Goal: Task Accomplishment & Management: Use online tool/utility

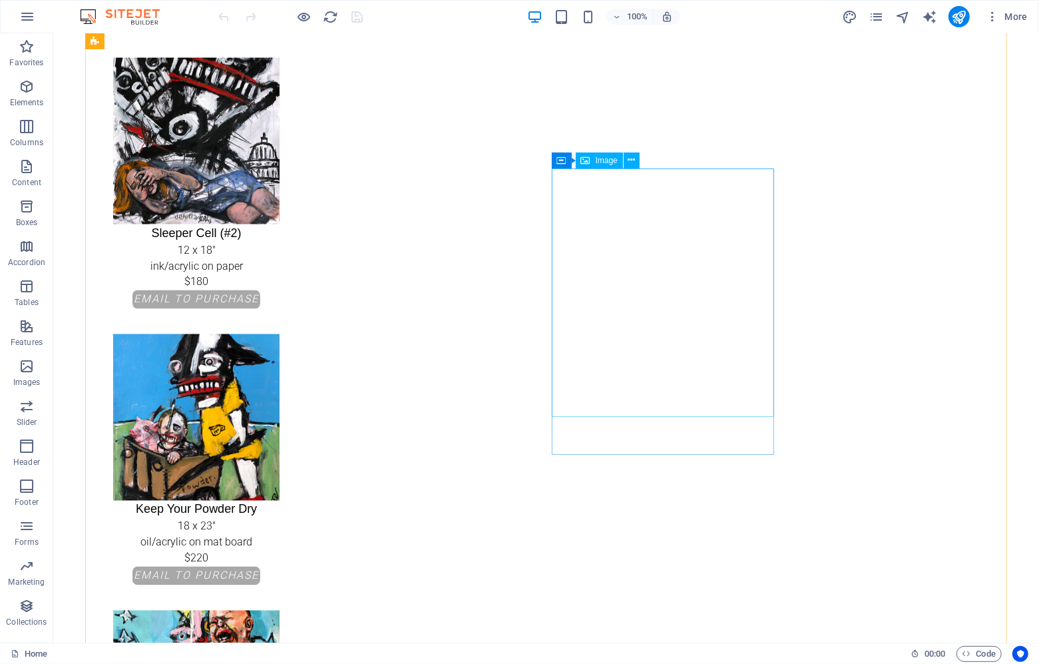
scroll to position [1768, 0]
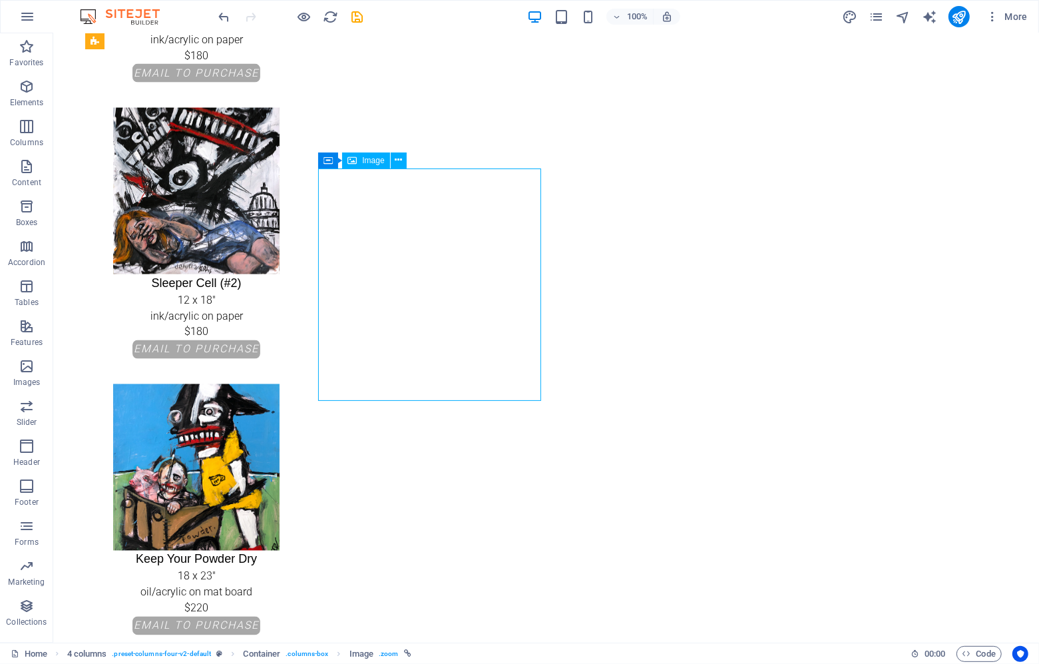
select select "px"
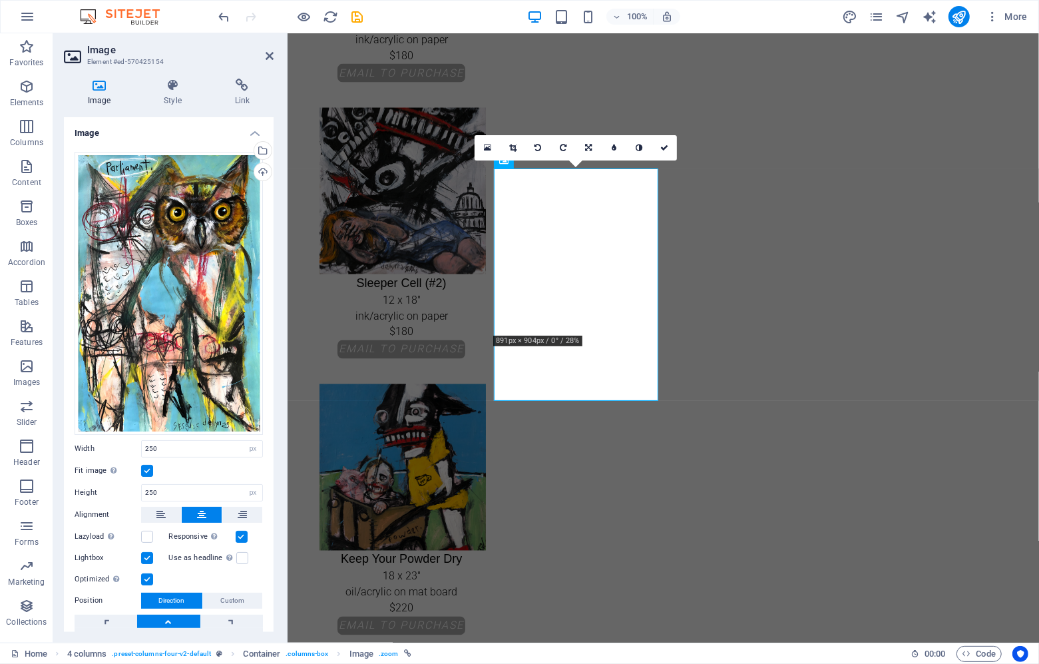
scroll to position [60, 0]
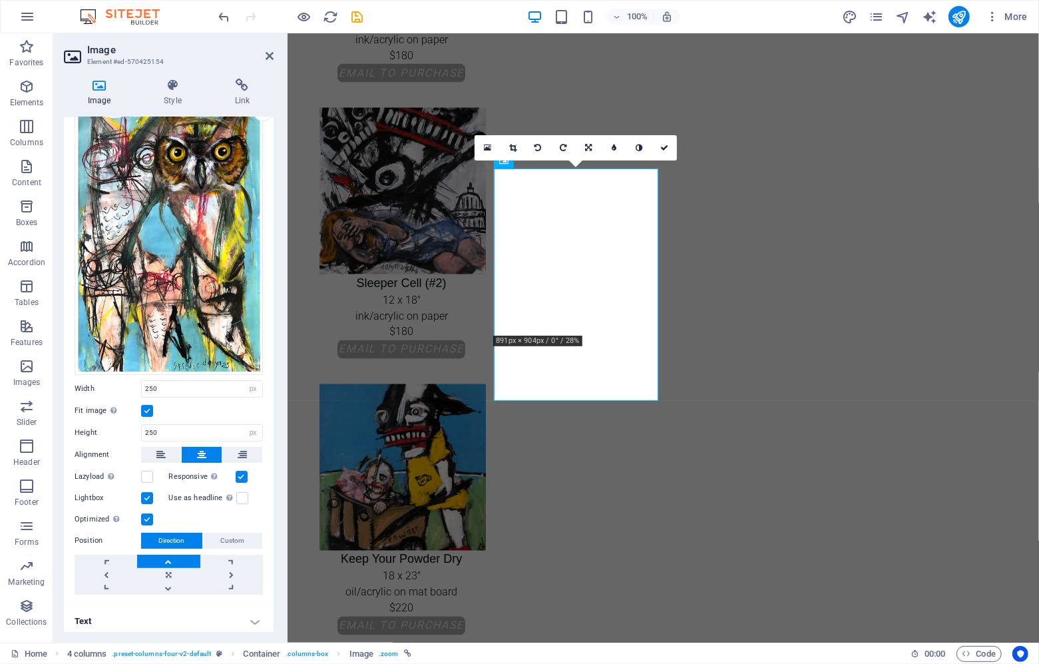
click at [163, 617] on h4 "Text" at bounding box center [169, 621] width 210 height 32
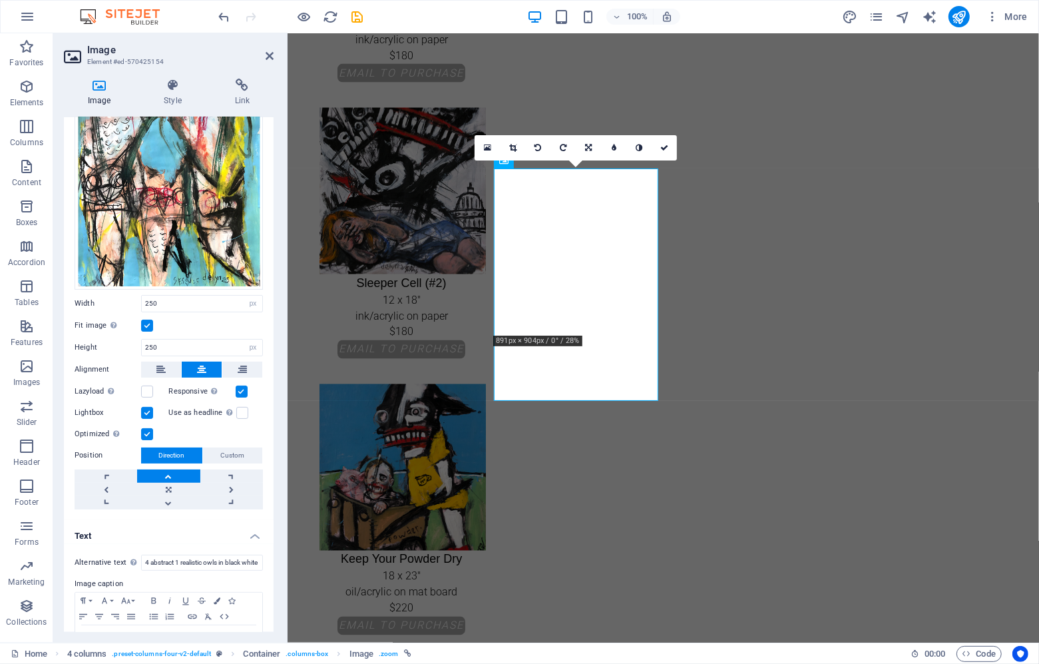
scroll to position [208, 0]
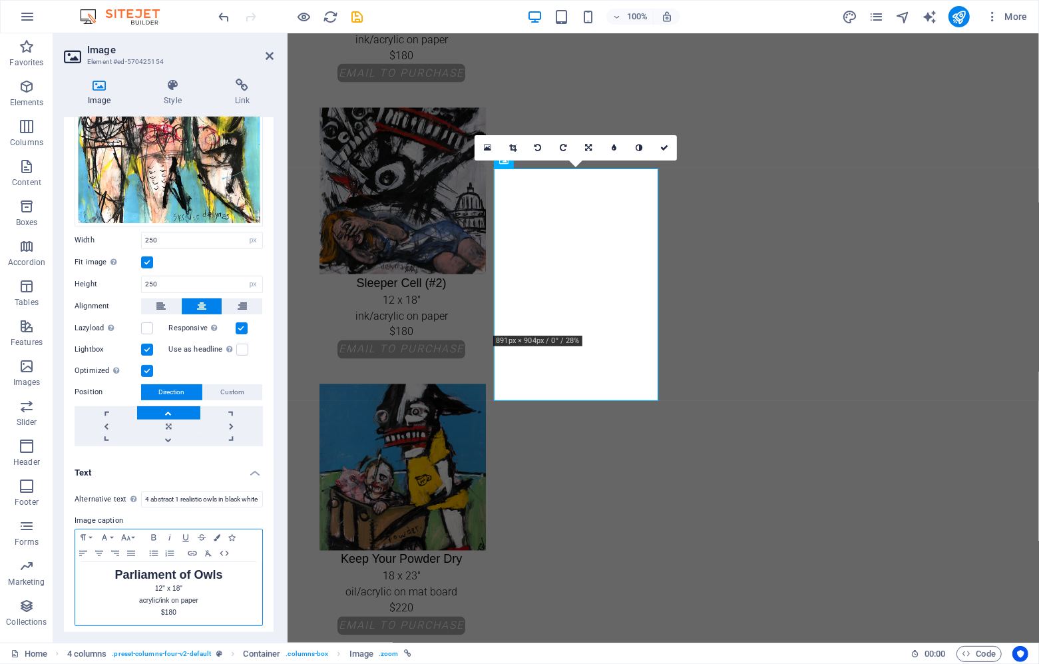
click at [181, 606] on p "$180" at bounding box center [169, 612] width 174 height 12
click at [217, 534] on icon "button" at bounding box center [217, 537] width 7 height 7
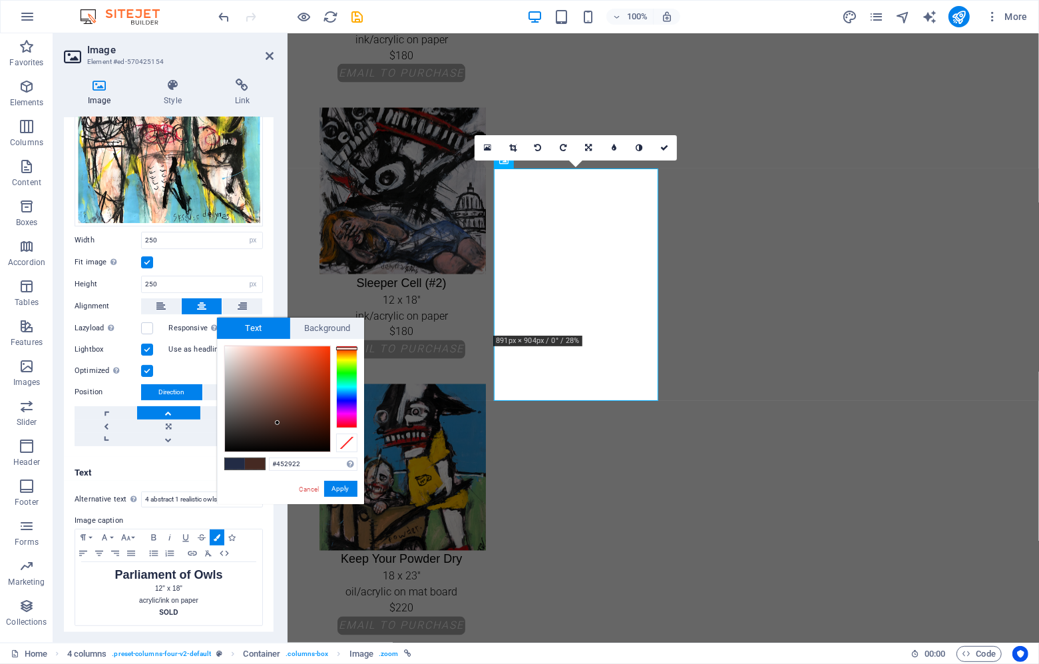
click at [351, 348] on div at bounding box center [346, 387] width 21 height 83
drag, startPoint x: 320, startPoint y: 355, endPoint x: 333, endPoint y: 346, distance: 15.9
click at [332, 348] on div at bounding box center [290, 399] width 133 height 107
type input "#f53503"
click at [328, 350] on div at bounding box center [328, 349] width 5 height 5
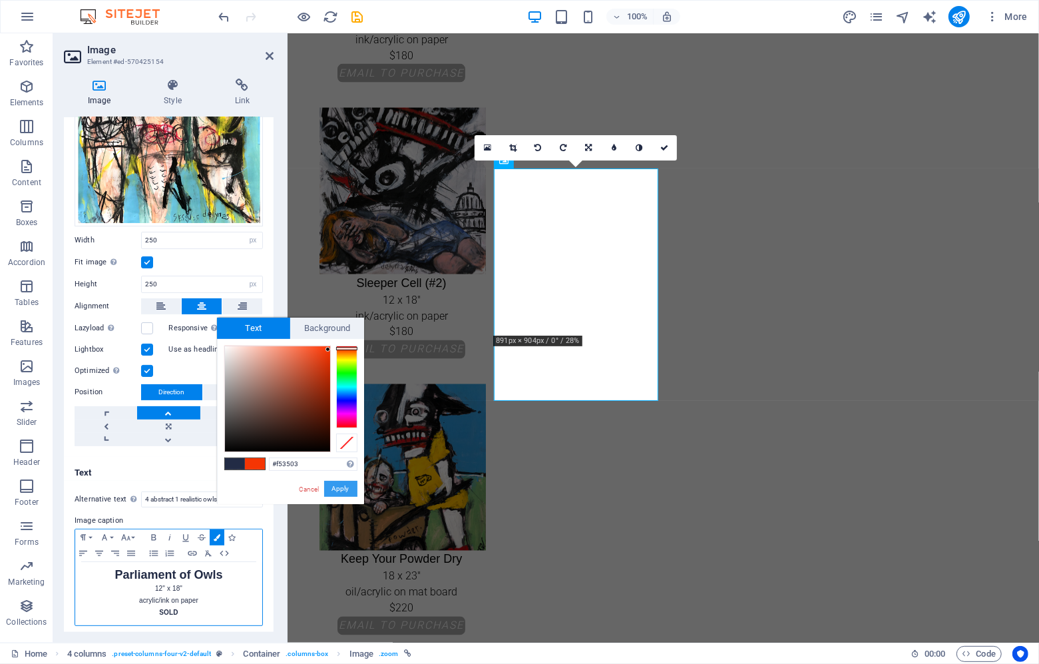
click at [345, 493] on button "Apply" at bounding box center [340, 489] width 33 height 16
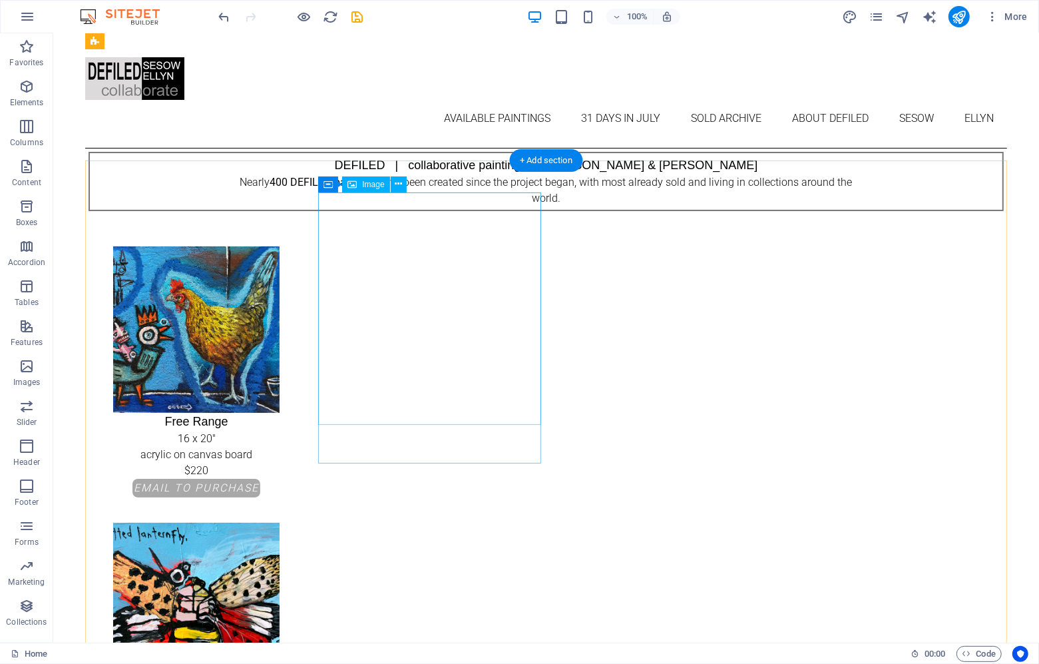
scroll to position [15, 0]
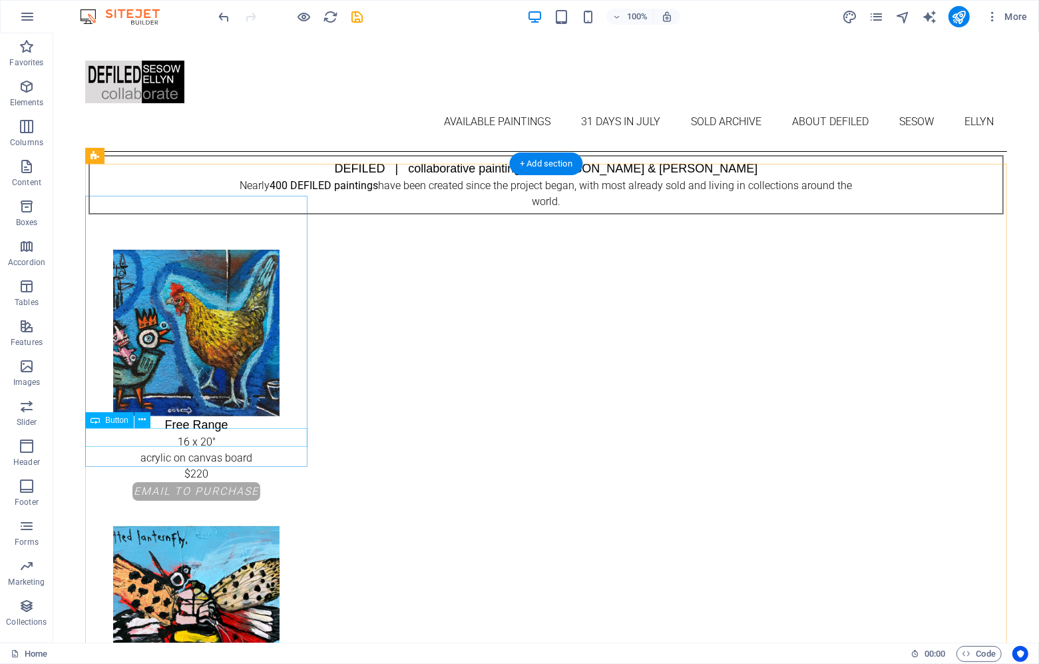
click at [207, 481] on div "email to purchase" at bounding box center [196, 490] width 222 height 19
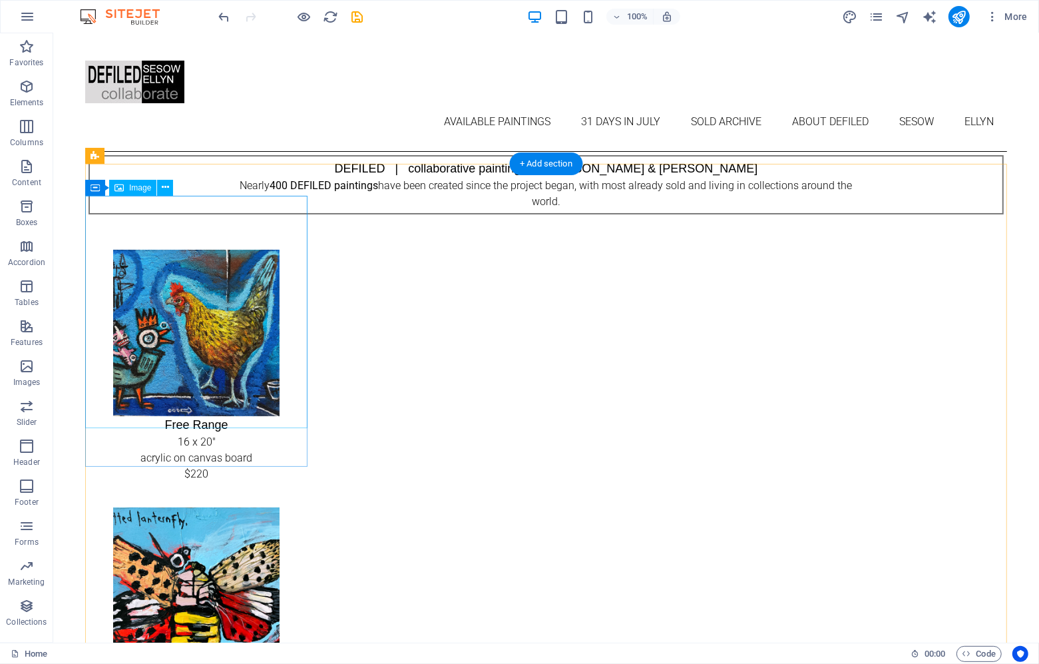
click at [194, 417] on figure "Free Range 16 x 20" acrylic on canvas board $220" at bounding box center [196, 365] width 222 height 232
select select "px"
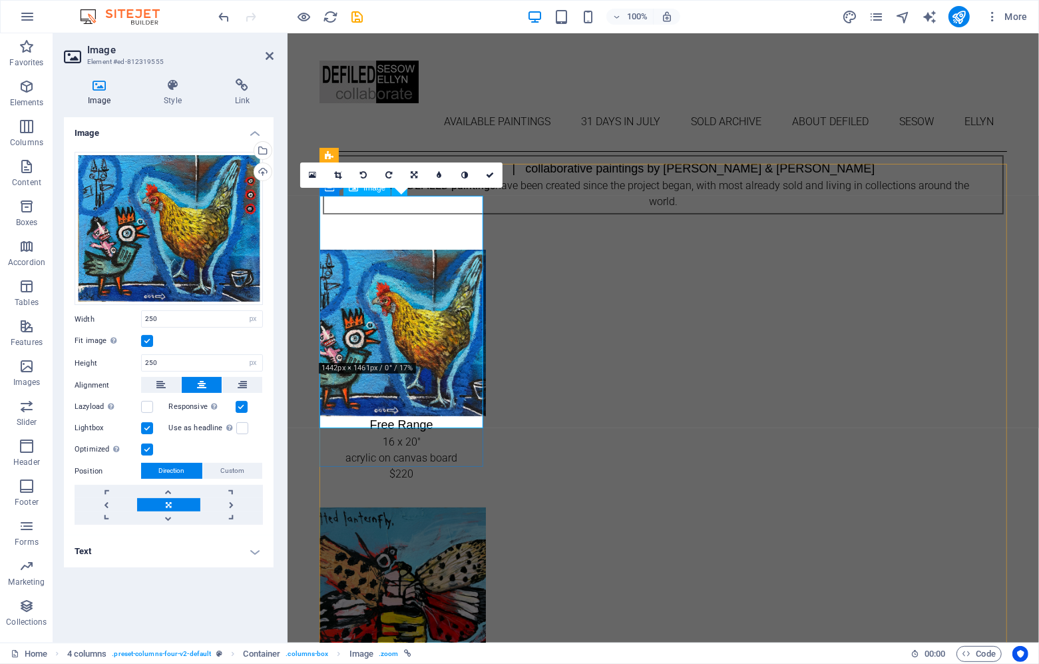
click at [414, 421] on figure "Free Range 16 x 20" acrylic on canvas board $220" at bounding box center [401, 365] width 164 height 232
click at [205, 550] on h4 "Text" at bounding box center [169, 551] width 210 height 32
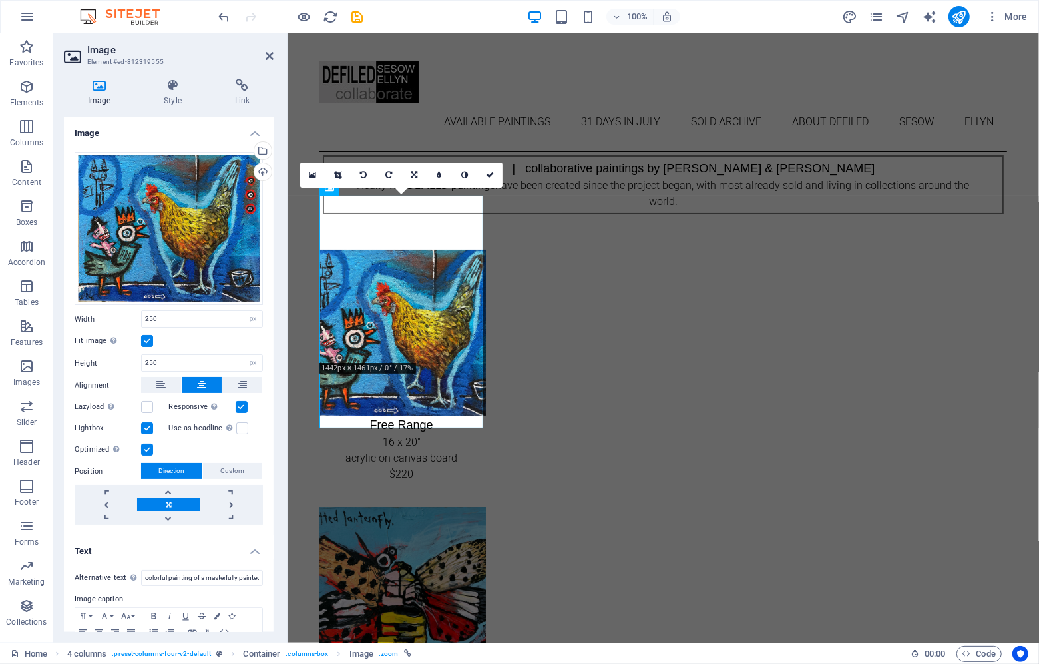
scroll to position [81, 0]
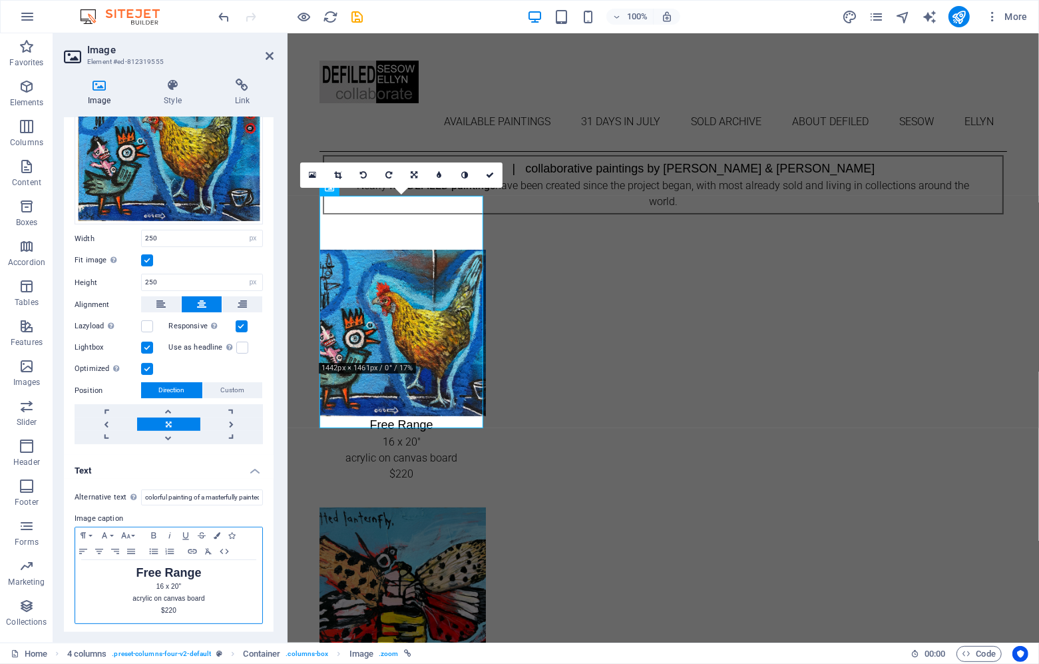
click at [189, 608] on p "$220" at bounding box center [169, 610] width 174 height 12
click at [218, 532] on icon "button" at bounding box center [217, 535] width 7 height 7
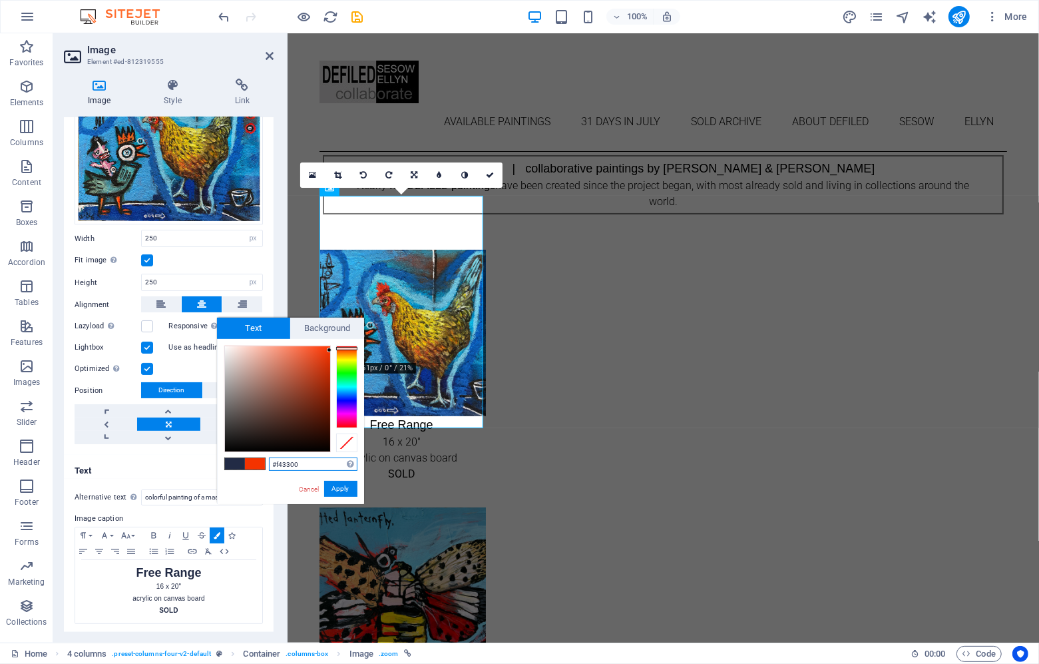
drag, startPoint x: 320, startPoint y: 367, endPoint x: 333, endPoint y: 350, distance: 21.4
click at [333, 350] on div at bounding box center [290, 399] width 133 height 107
drag, startPoint x: 346, startPoint y: 350, endPoint x: 347, endPoint y: 330, distance: 20.0
click at [346, 335] on div "Text Background less #ff0000 Supported formats #0852ed rgb(8, 82, 237) rgba(8, …" at bounding box center [290, 411] width 147 height 186
type input "#fc1802"
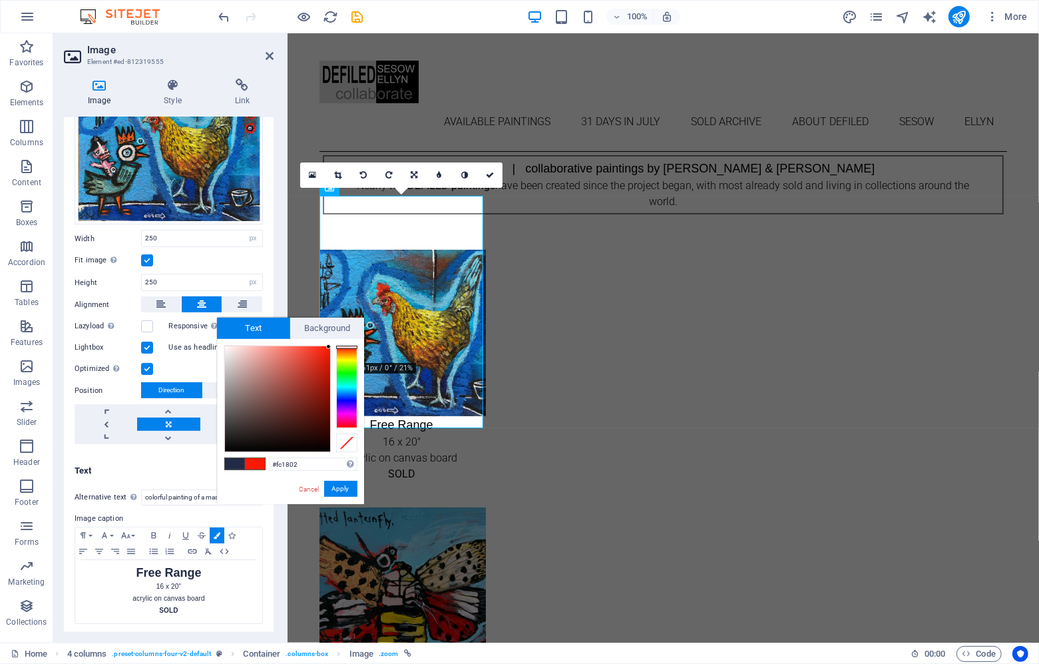
click at [329, 347] on div at bounding box center [328, 346] width 5 height 5
click at [346, 487] on button "Apply" at bounding box center [340, 489] width 33 height 16
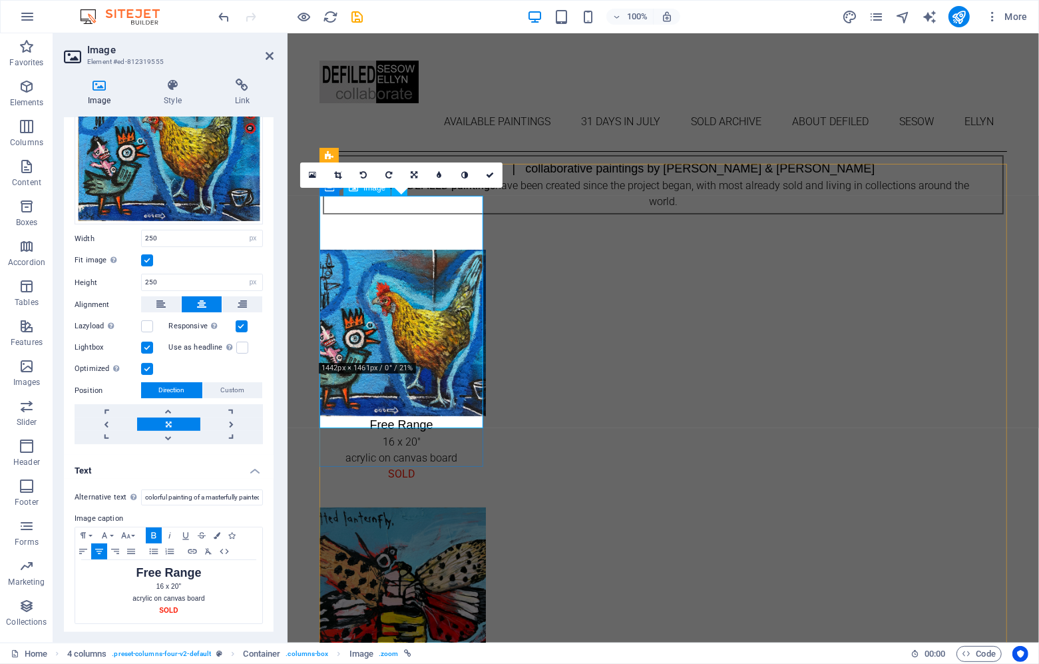
click at [353, 271] on figure "Free Range 16 x 20" acrylic on canvas board SOLD" at bounding box center [401, 365] width 164 height 232
click at [489, 172] on icon at bounding box center [490, 175] width 8 height 8
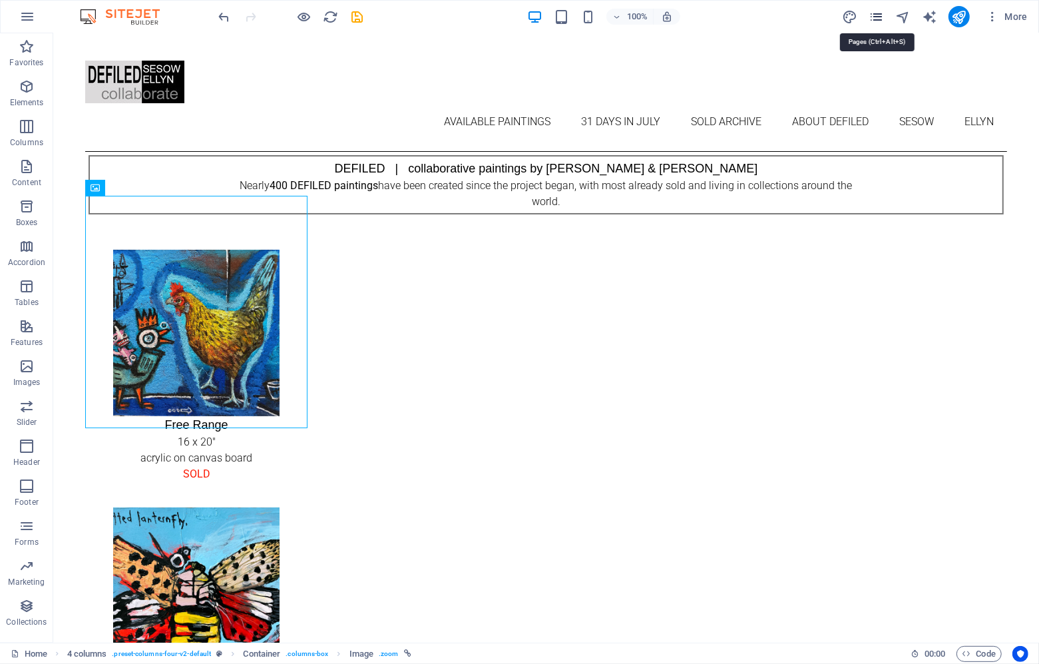
click at [0, 0] on icon "pages" at bounding box center [0, 0] width 0 height 0
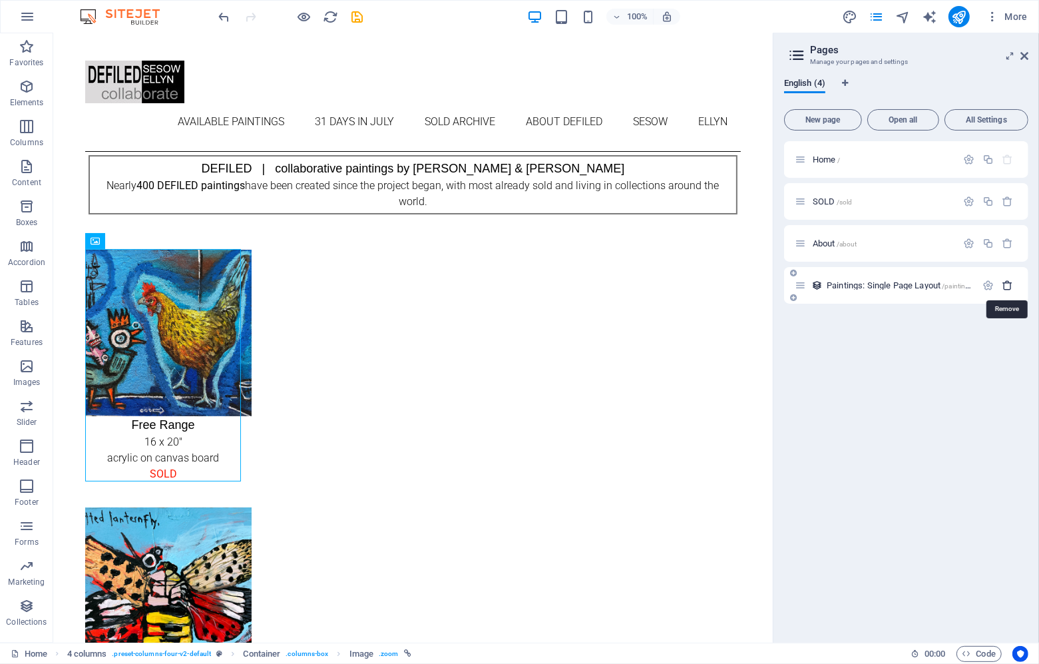
click at [1007, 285] on icon "button" at bounding box center [1008, 285] width 11 height 11
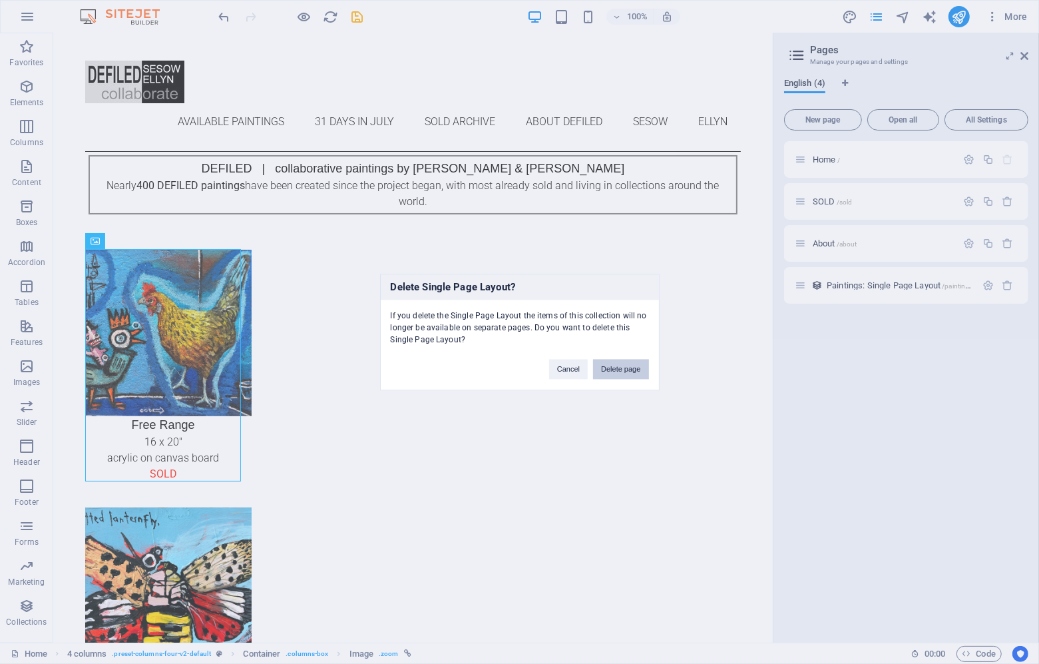
click at [605, 367] on button "Delete page" at bounding box center [620, 369] width 55 height 20
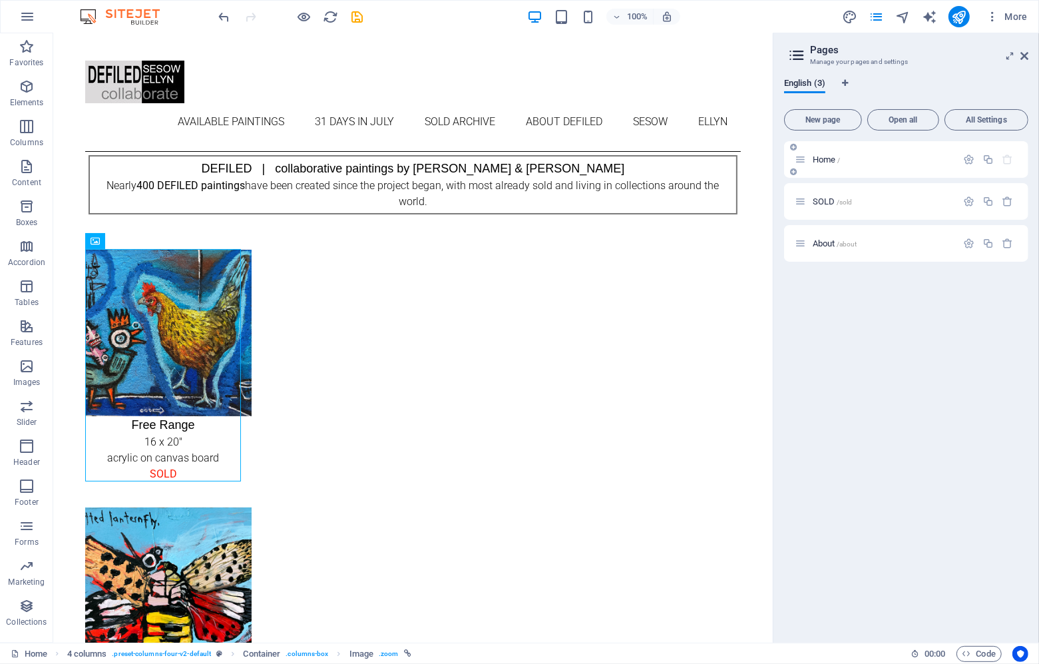
click at [825, 158] on span "Home /" at bounding box center [826, 159] width 27 height 10
click at [820, 196] on div "SOLD /sold" at bounding box center [876, 201] width 162 height 15
click at [826, 202] on span "SOLD /sold" at bounding box center [832, 201] width 39 height 10
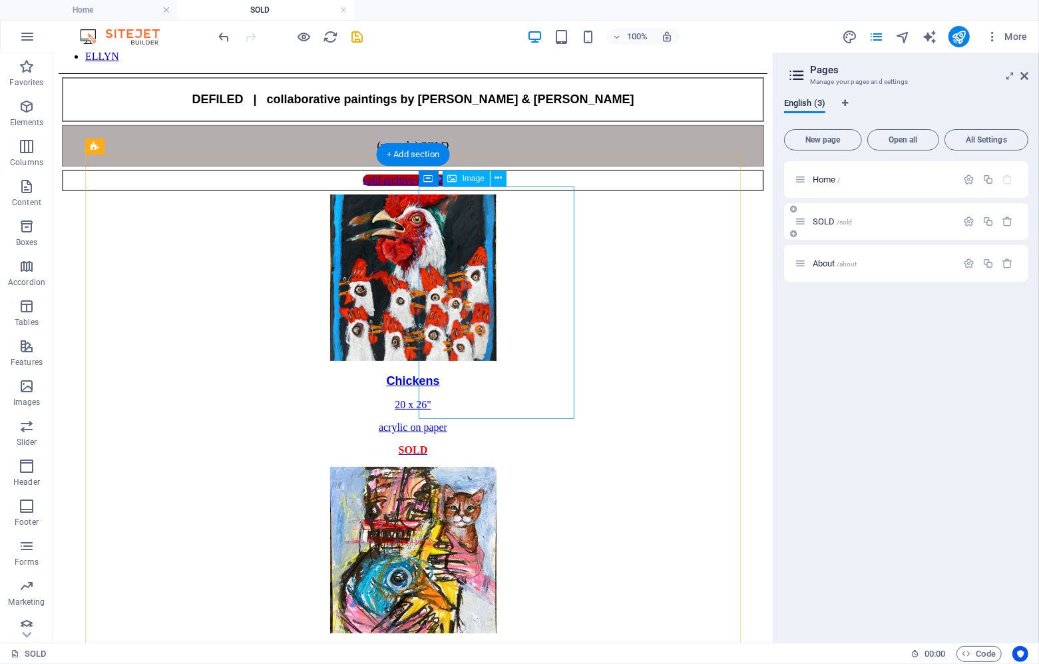
scroll to position [154, 0]
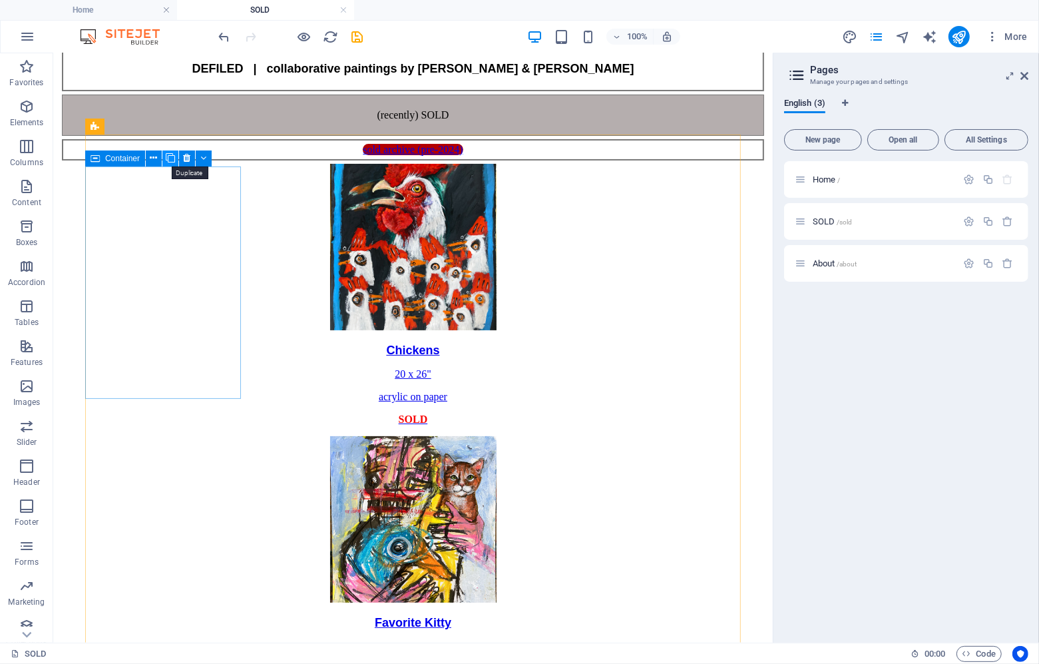
click at [173, 155] on icon at bounding box center [170, 158] width 9 height 14
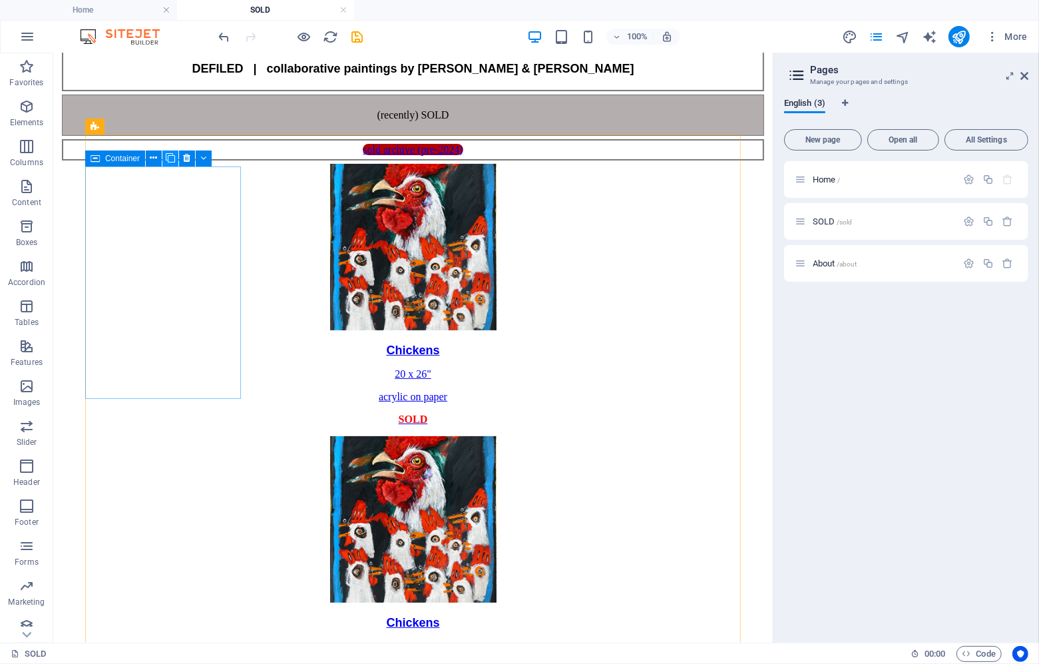
click at [173, 155] on icon at bounding box center [170, 158] width 9 height 14
click at [160, 205] on figure "Chickens 20 x 26" acrylic on paper SOLD" at bounding box center [412, 294] width 709 height 262
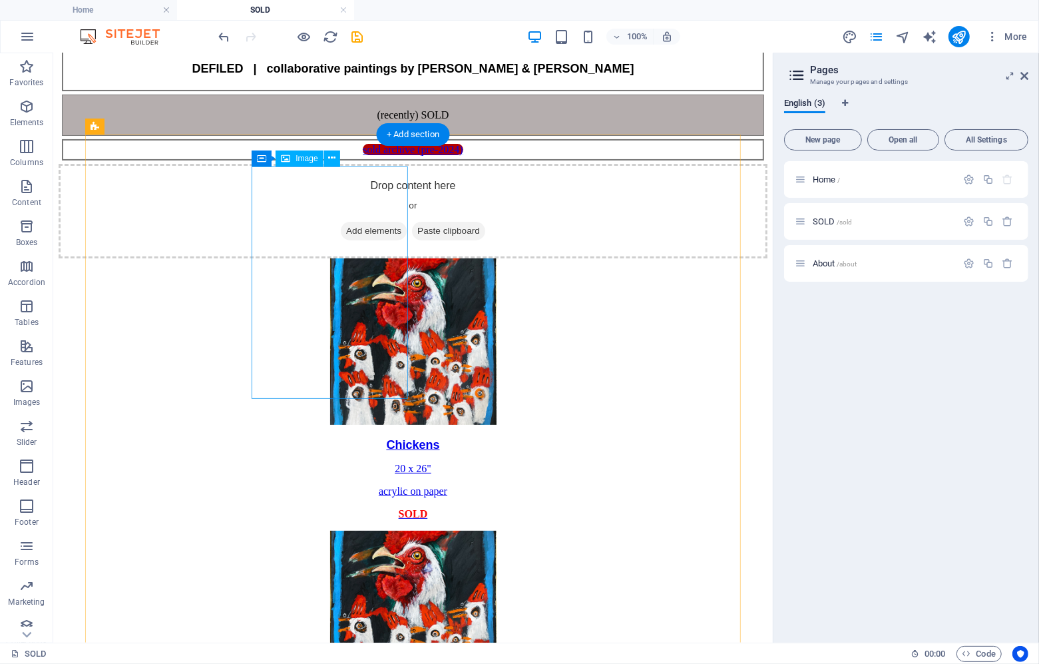
click at [286, 258] on figure "Chickens 20 x 26" acrylic on paper SOLD" at bounding box center [412, 389] width 709 height 262
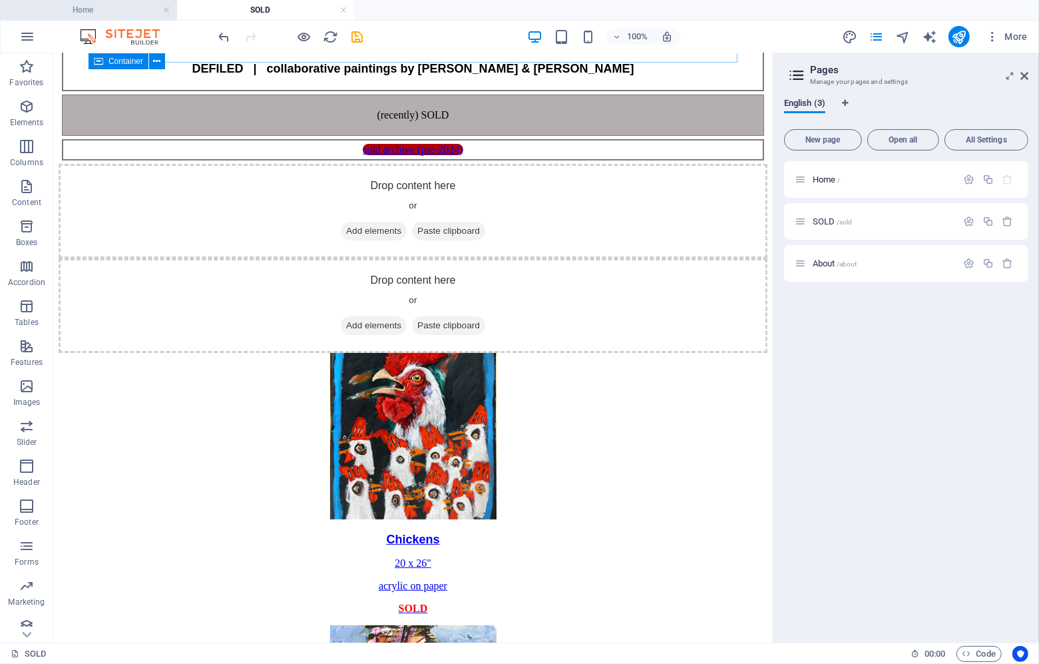
click at [96, 8] on h4 "Home" at bounding box center [88, 10] width 177 height 15
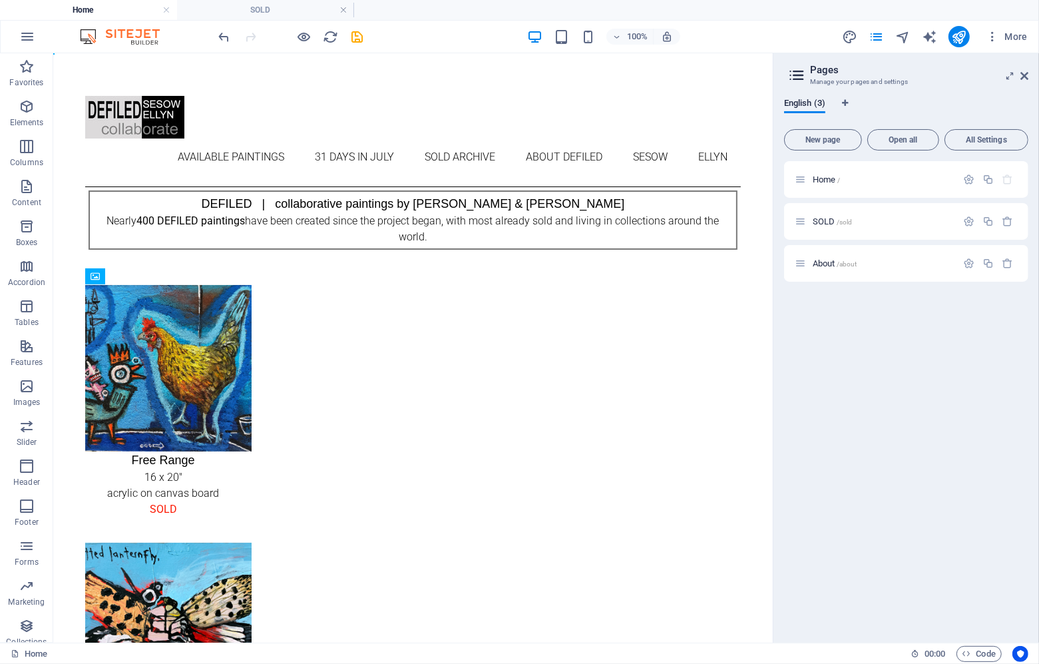
scroll to position [0, 0]
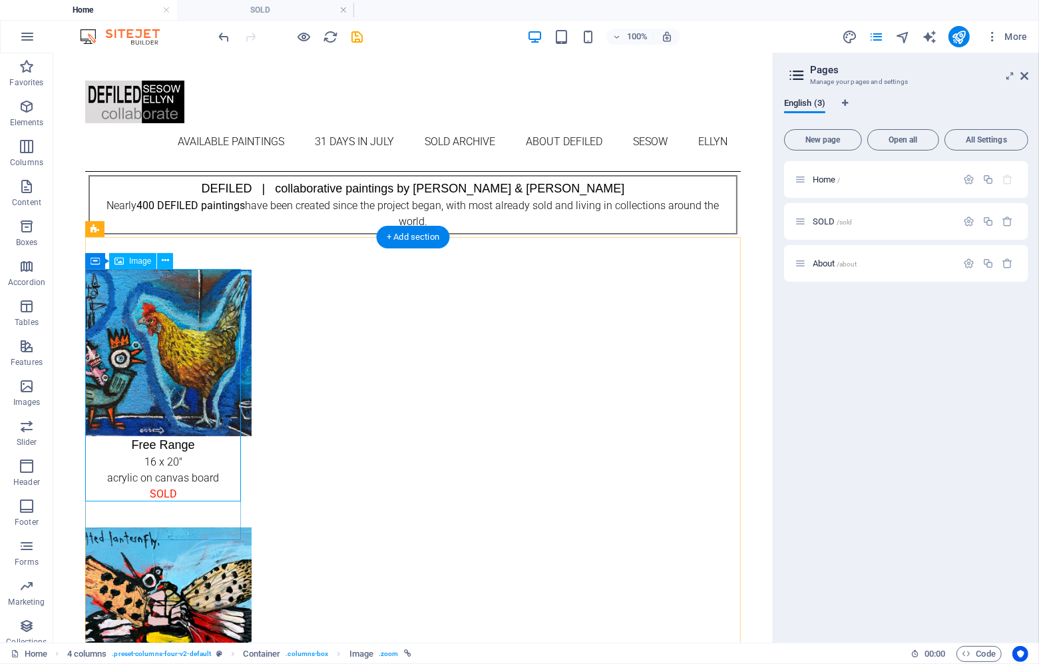
click at [158, 285] on figure "Free Range 16 x 20" acrylic on canvas board SOLD" at bounding box center [163, 385] width 156 height 232
click at [166, 260] on icon at bounding box center [165, 261] width 7 height 14
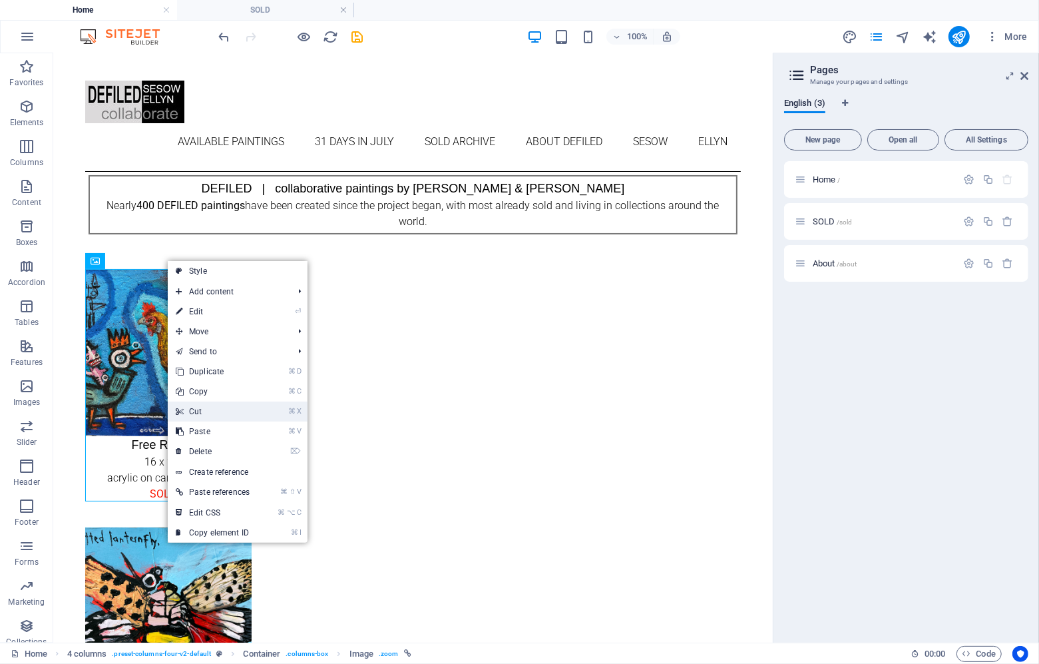
click at [198, 409] on link "⌘ X Cut" at bounding box center [213, 411] width 90 height 20
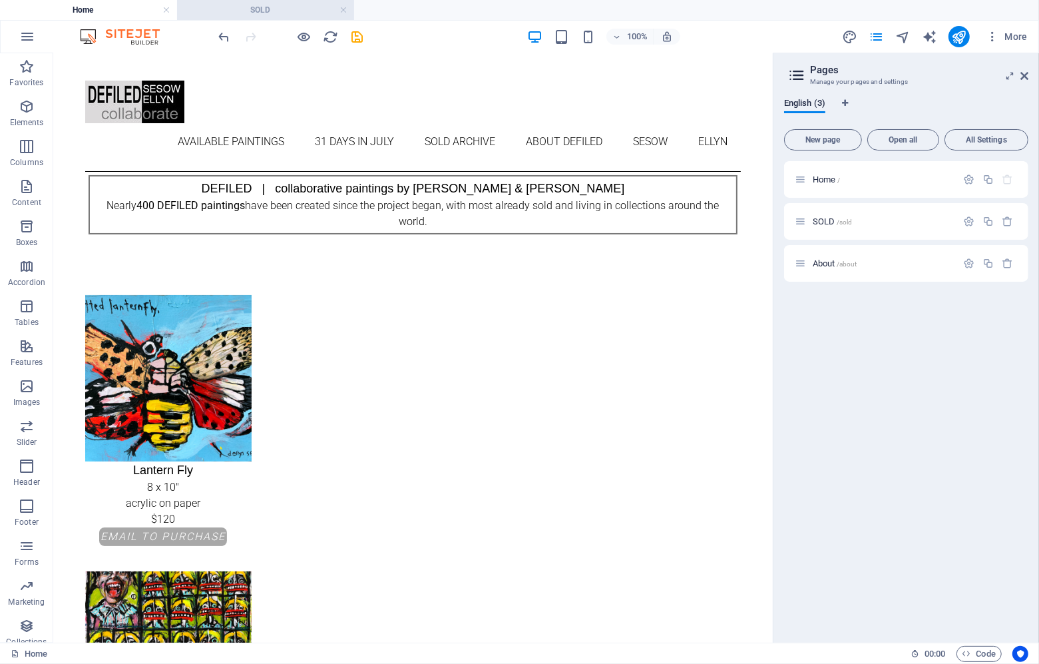
click at [276, 7] on h4 "SOLD" at bounding box center [265, 10] width 177 height 15
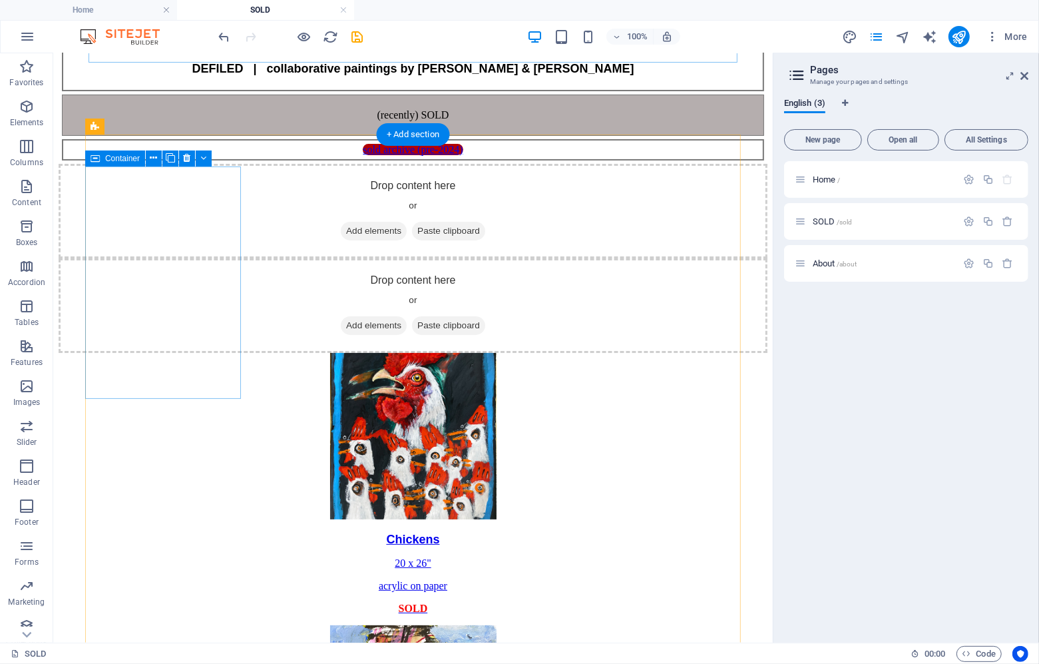
click at [166, 208] on div "Drop content here or Add elements Paste clipboard" at bounding box center [412, 210] width 709 height 95
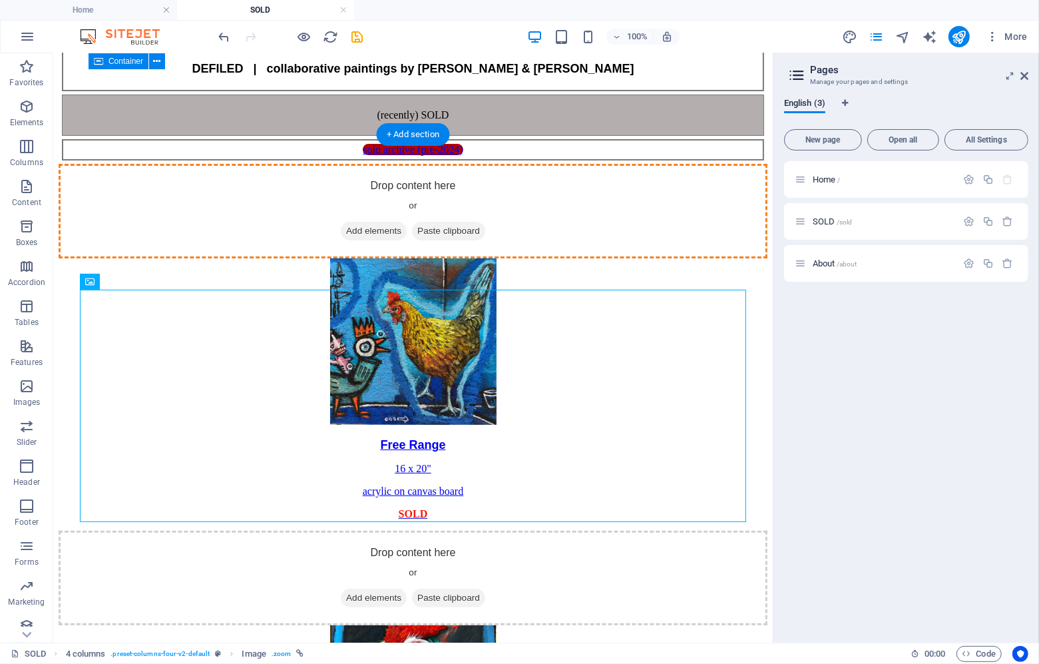
drag, startPoint x: 157, startPoint y: 330, endPoint x: 150, endPoint y: 217, distance: 113.4
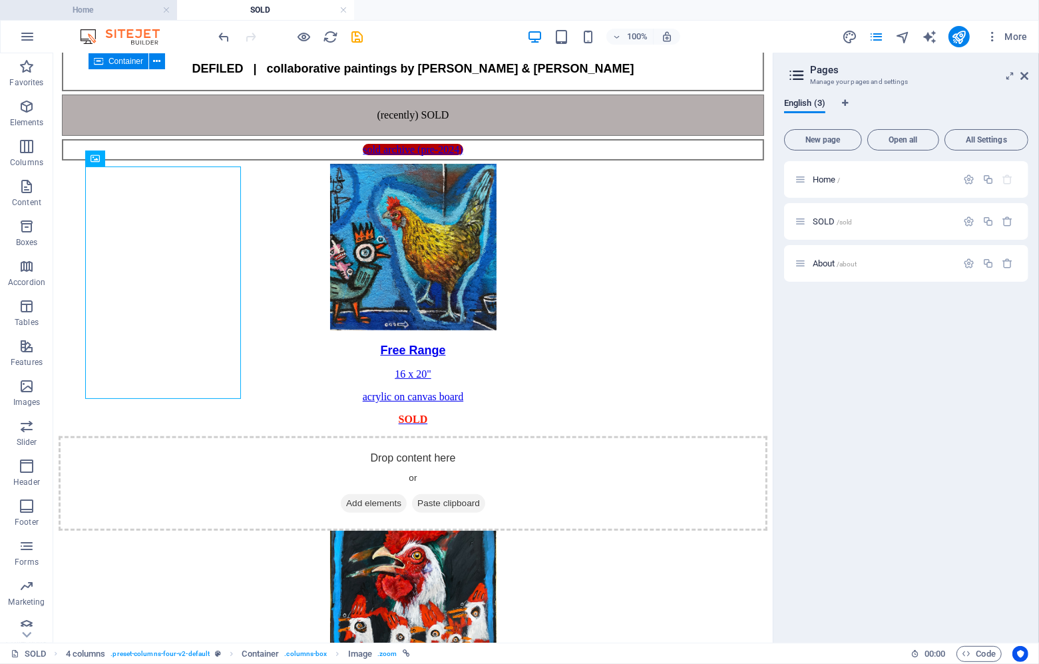
click at [97, 9] on h4 "Home" at bounding box center [88, 10] width 177 height 15
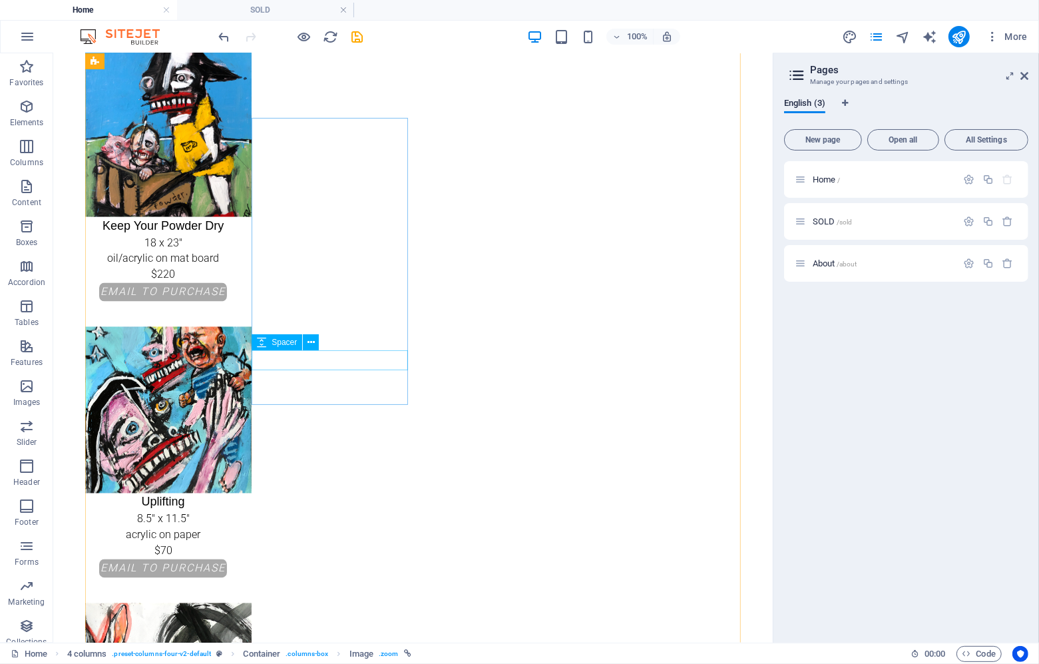
scroll to position [1925, 0]
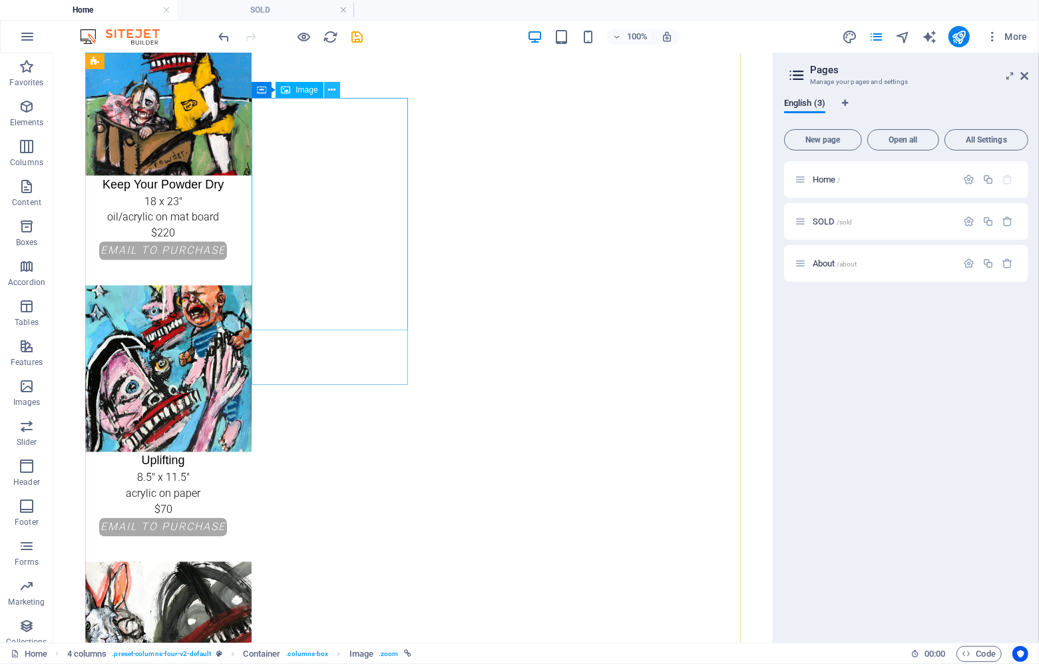
click at [336, 91] on button at bounding box center [332, 90] width 16 height 16
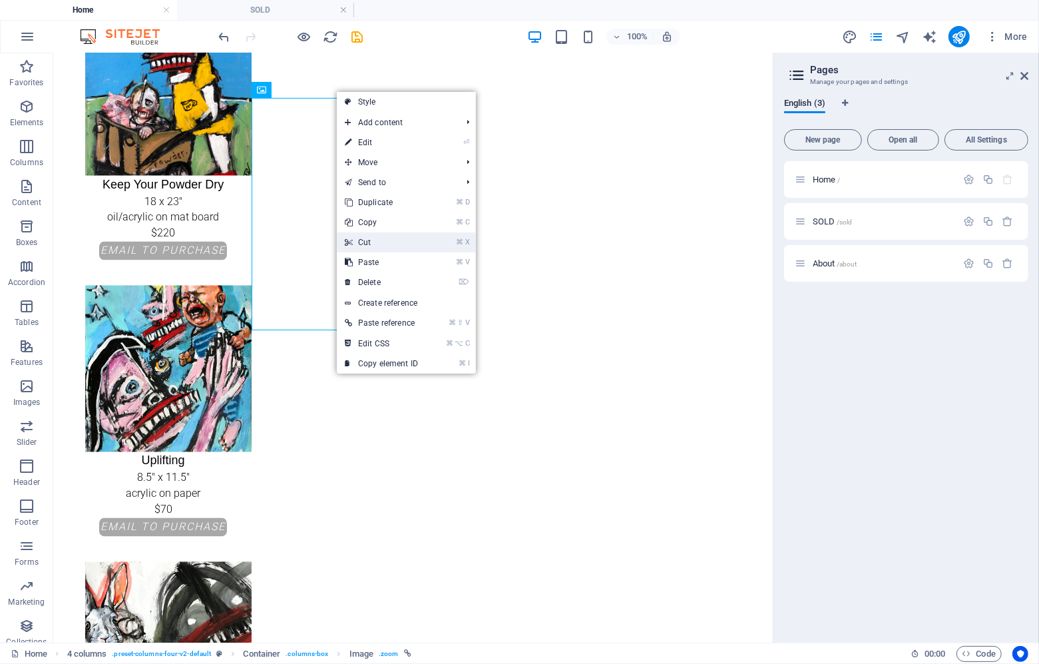
click at [378, 237] on link "⌘ X Cut" at bounding box center [381, 242] width 89 height 20
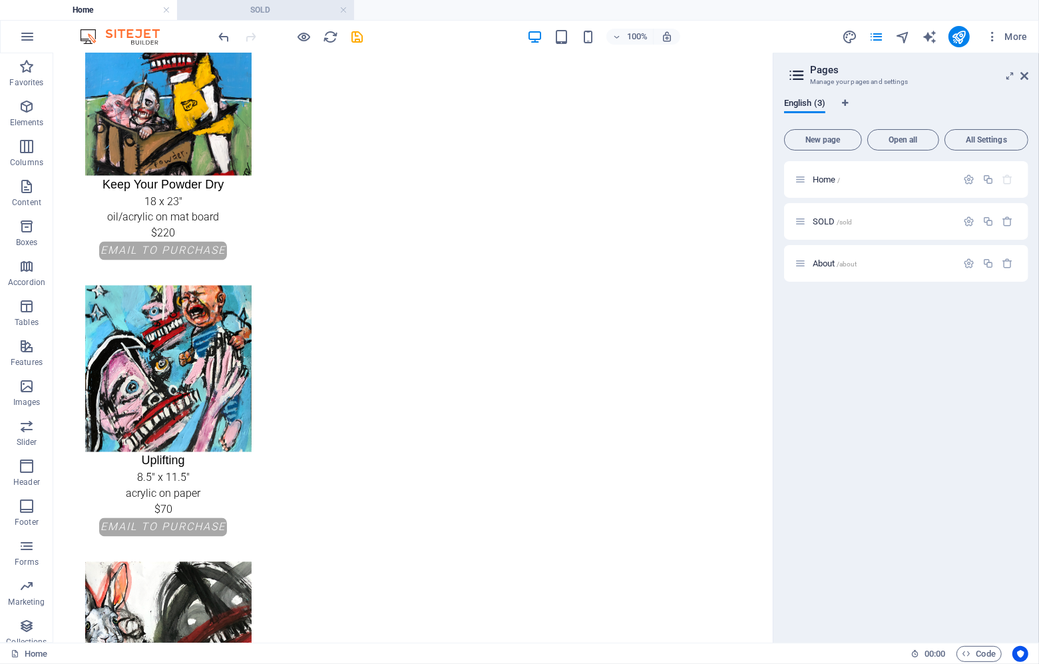
click at [250, 5] on h4 "SOLD" at bounding box center [265, 10] width 177 height 15
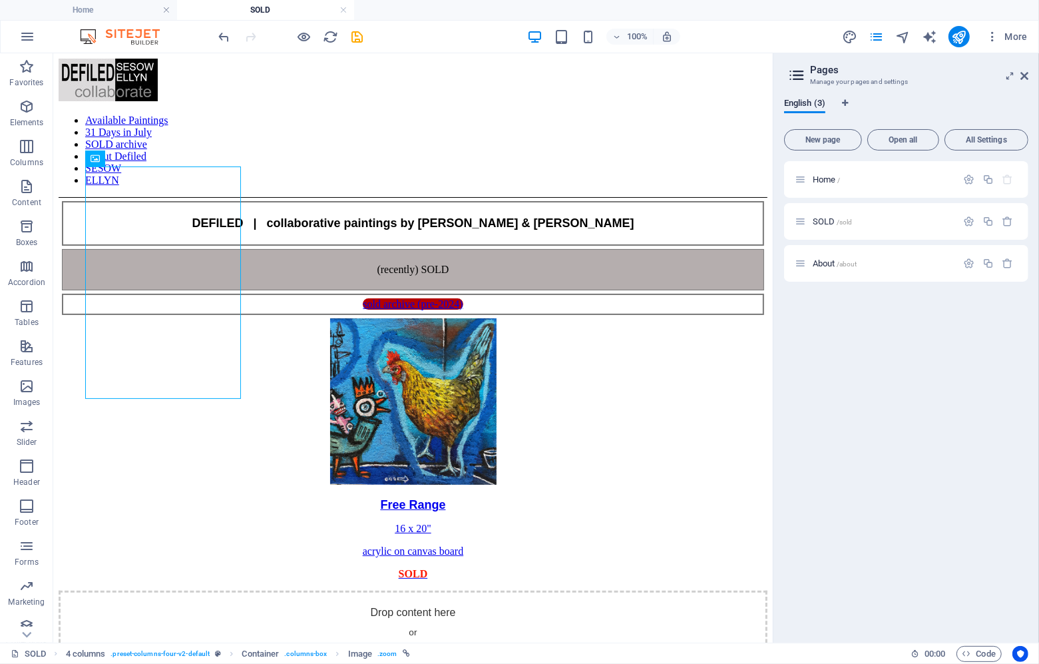
scroll to position [154, 0]
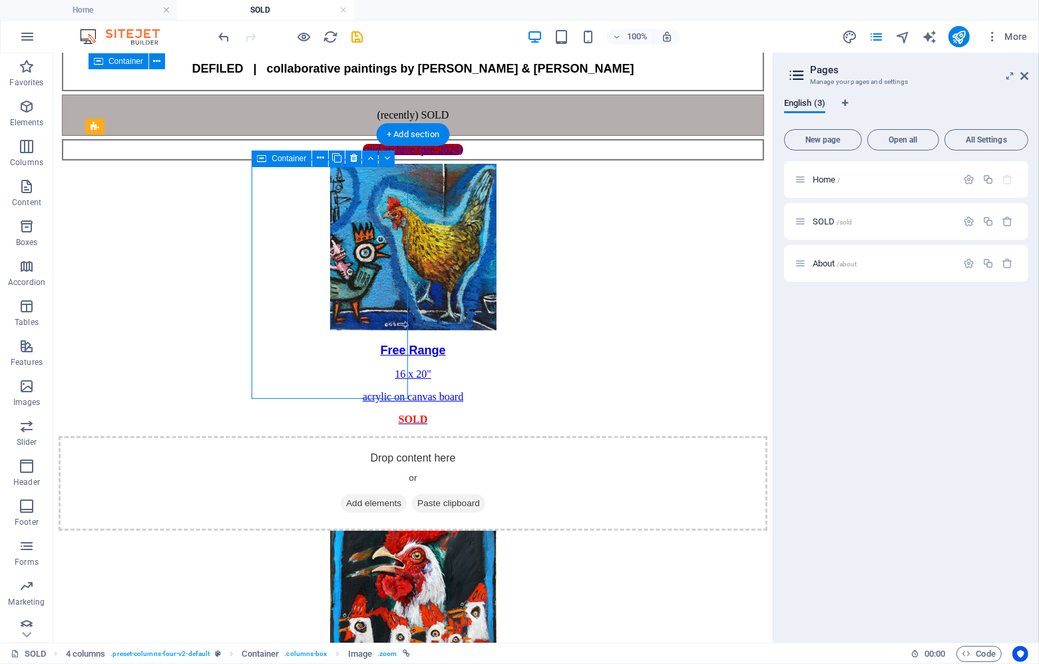
click at [330, 435] on div "Drop content here or Add elements Paste clipboard" at bounding box center [412, 482] width 709 height 95
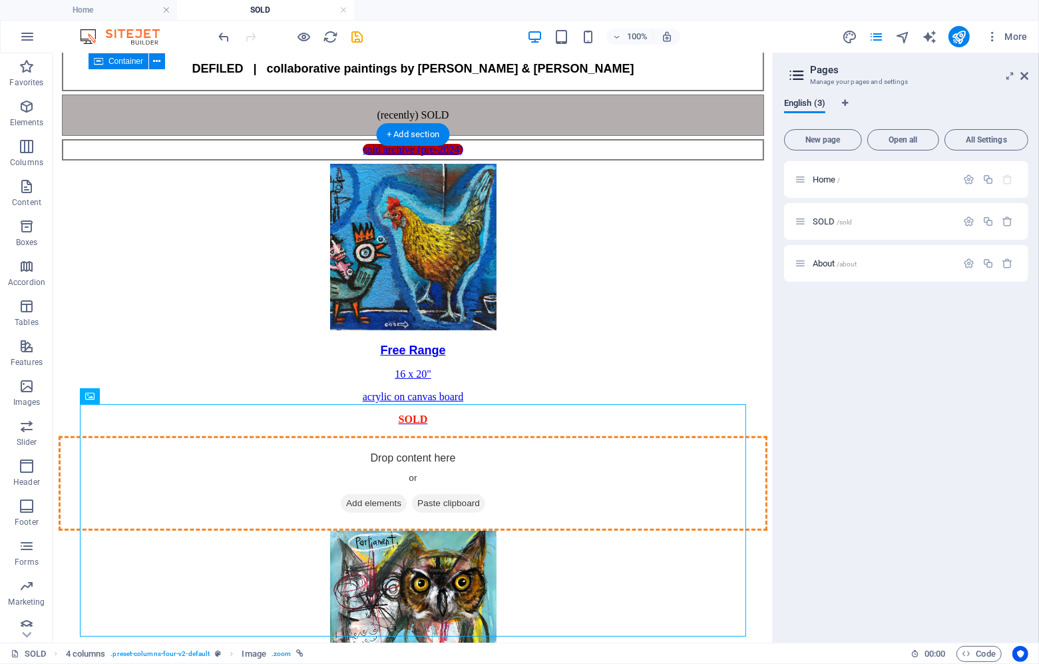
drag, startPoint x: 168, startPoint y: 447, endPoint x: 328, endPoint y: 259, distance: 247.0
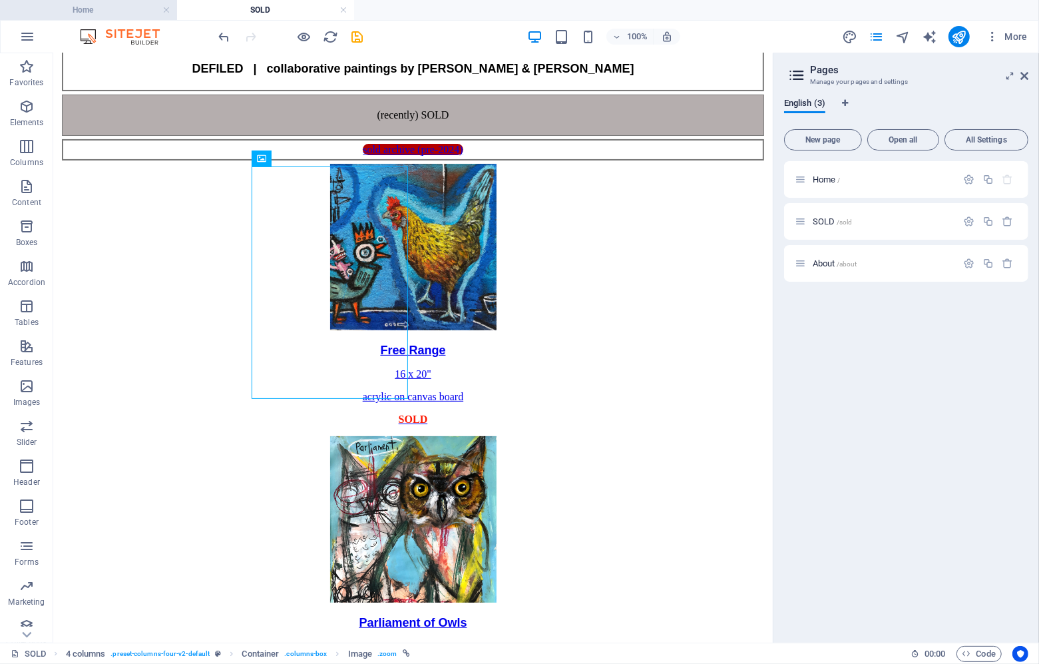
click at [121, 11] on h4 "Home" at bounding box center [88, 10] width 177 height 15
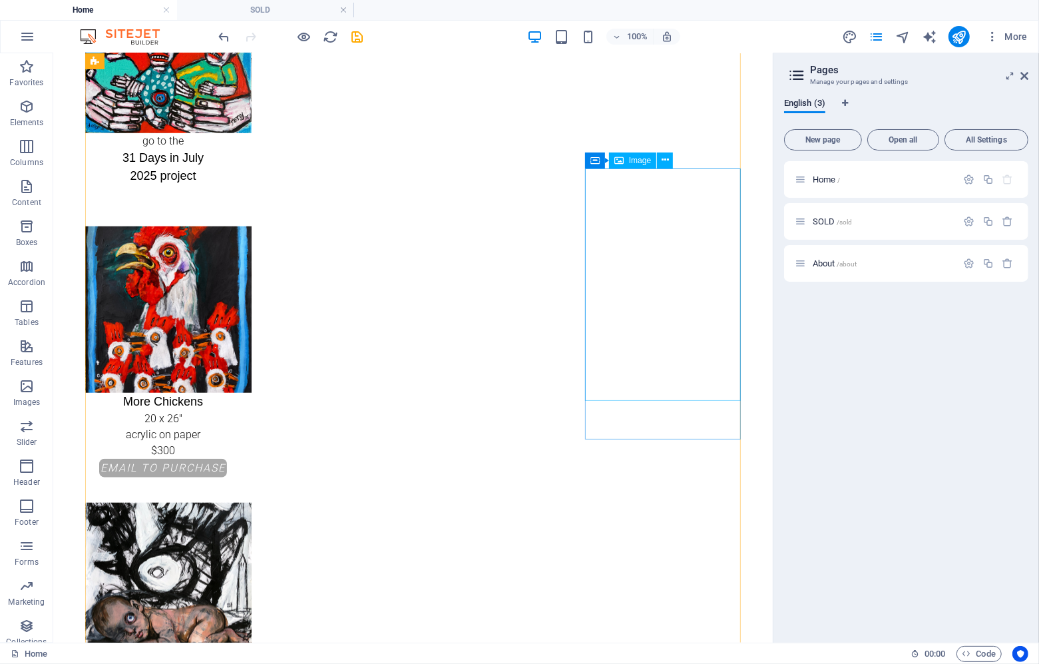
scroll to position [0, 0]
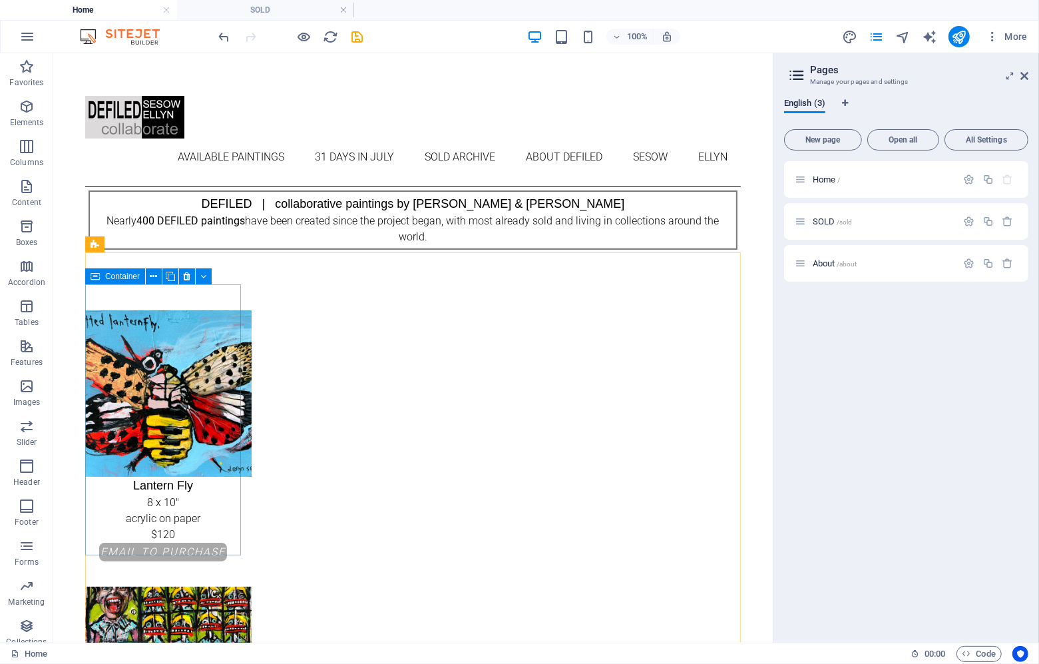
click at [102, 276] on div "Container" at bounding box center [115, 276] width 60 height 16
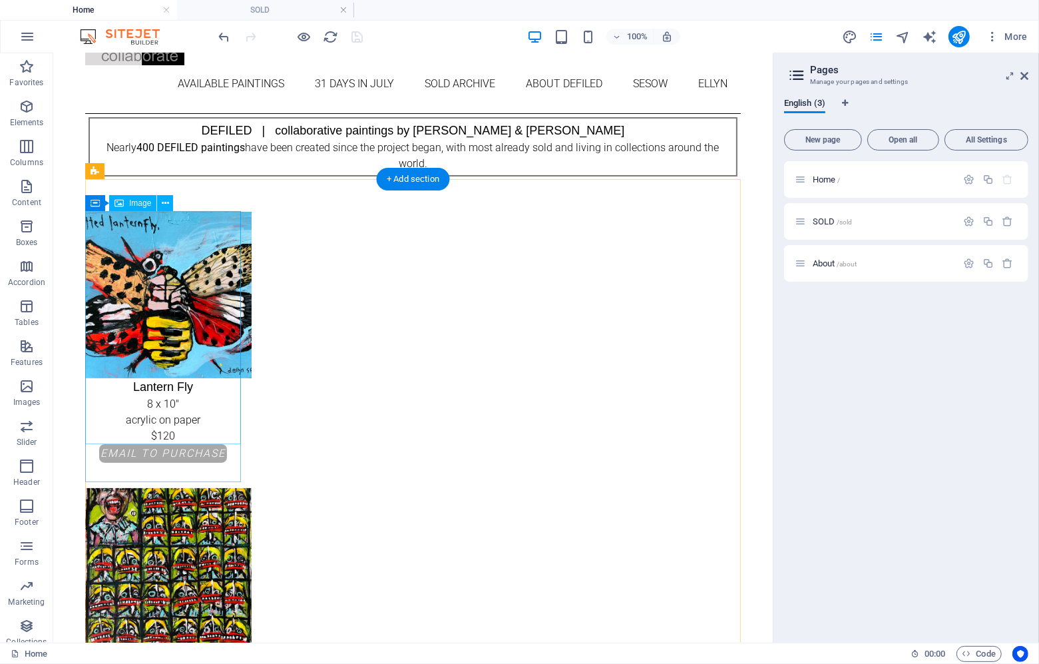
scroll to position [75, 0]
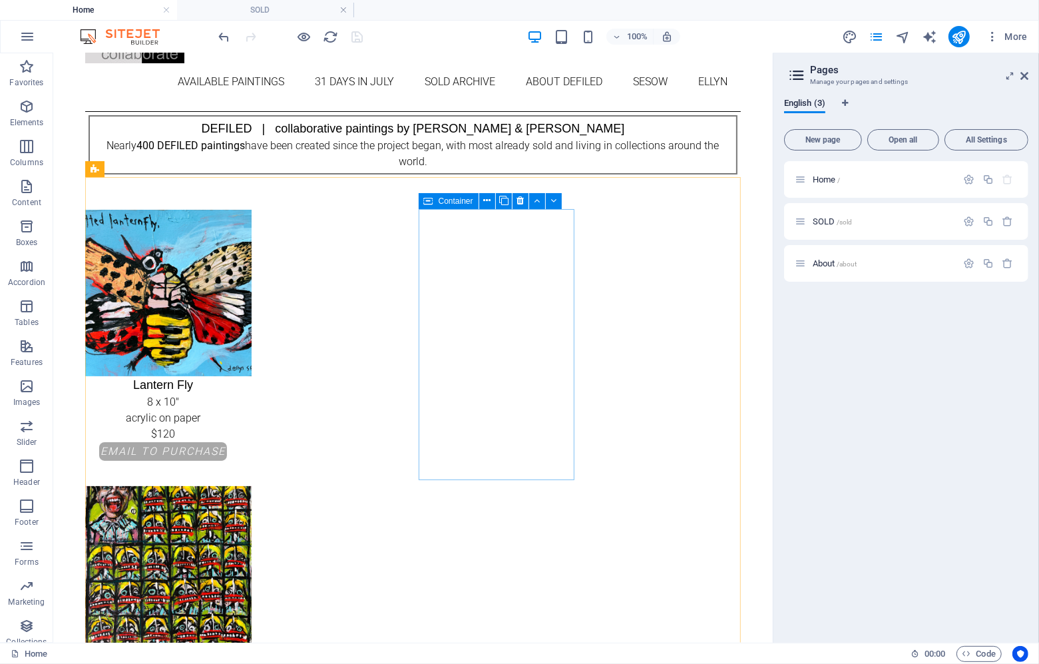
click at [456, 200] on span "Container" at bounding box center [456, 201] width 35 height 8
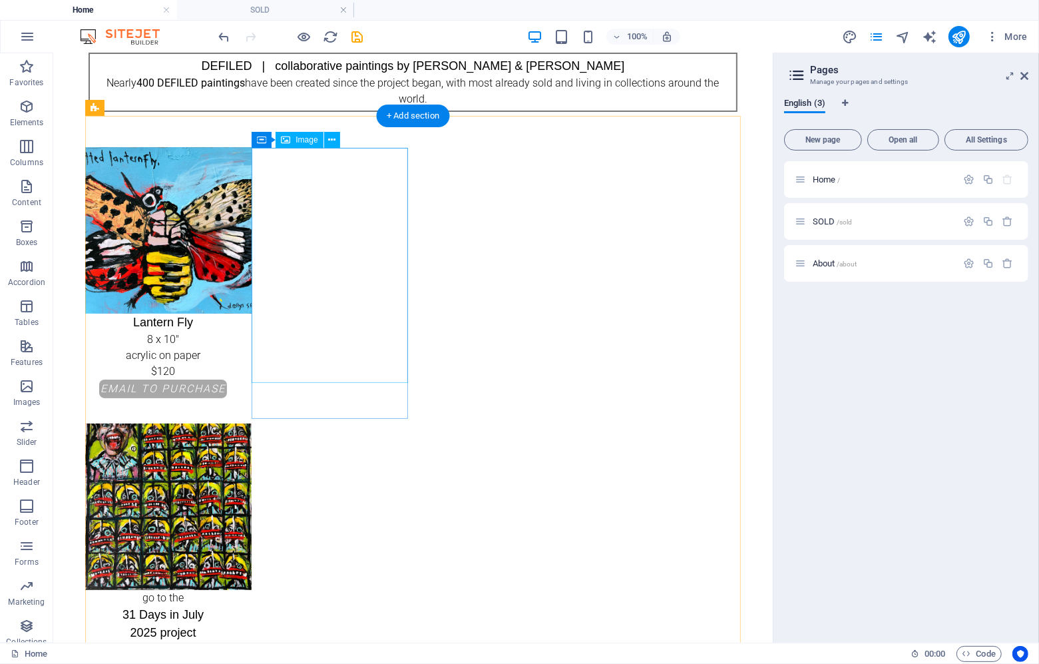
scroll to position [150, 0]
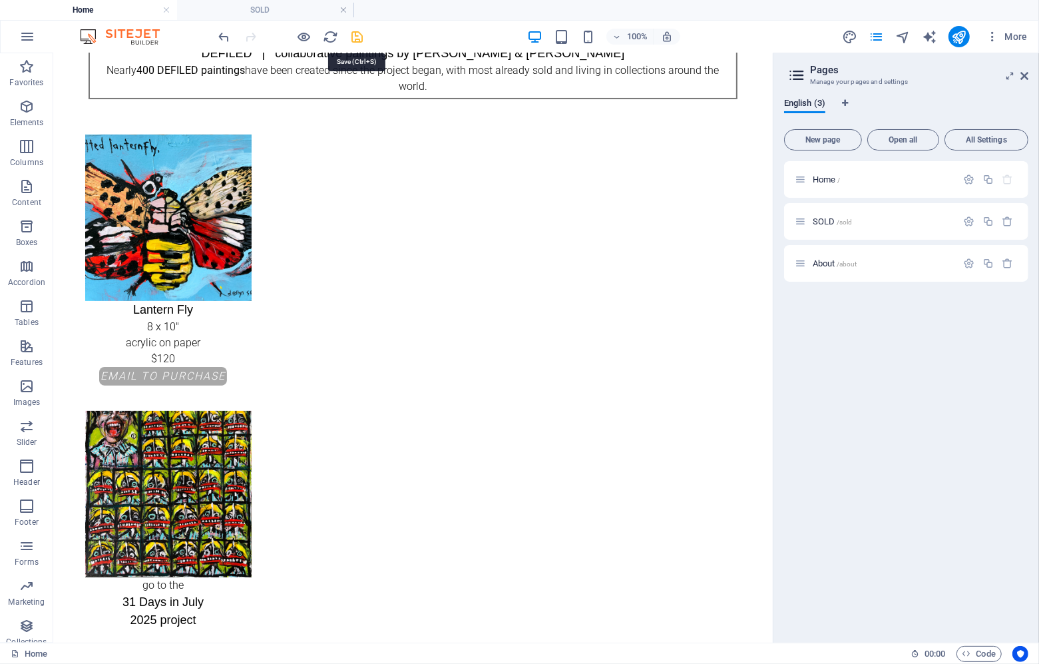
click at [354, 31] on icon "save" at bounding box center [357, 36] width 15 height 15
